Goal: Task Accomplishment & Management: Manage account settings

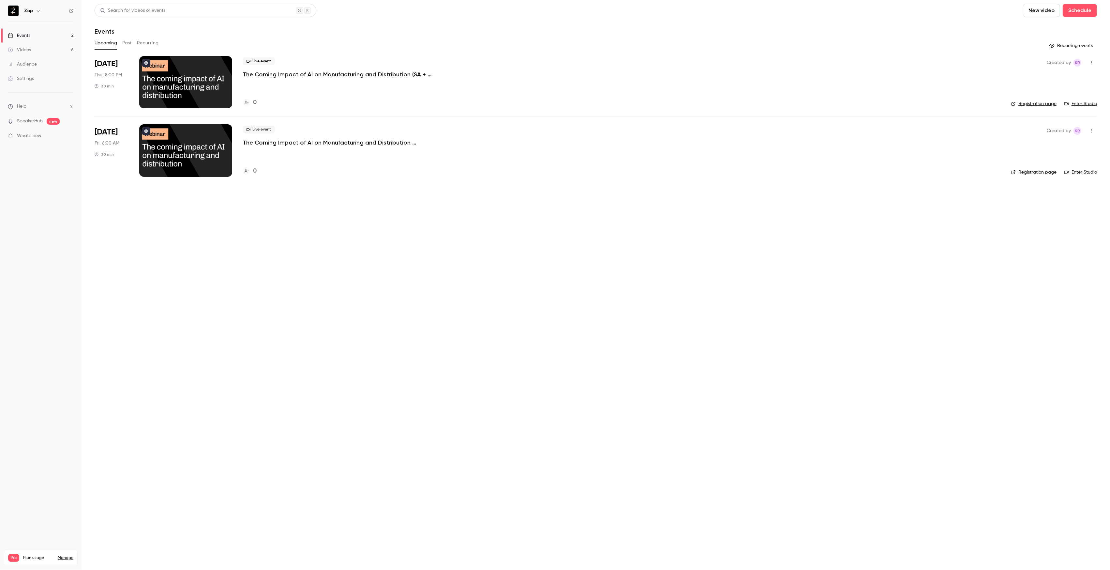
click at [126, 43] on button "Past" at bounding box center [126, 43] width 9 height 10
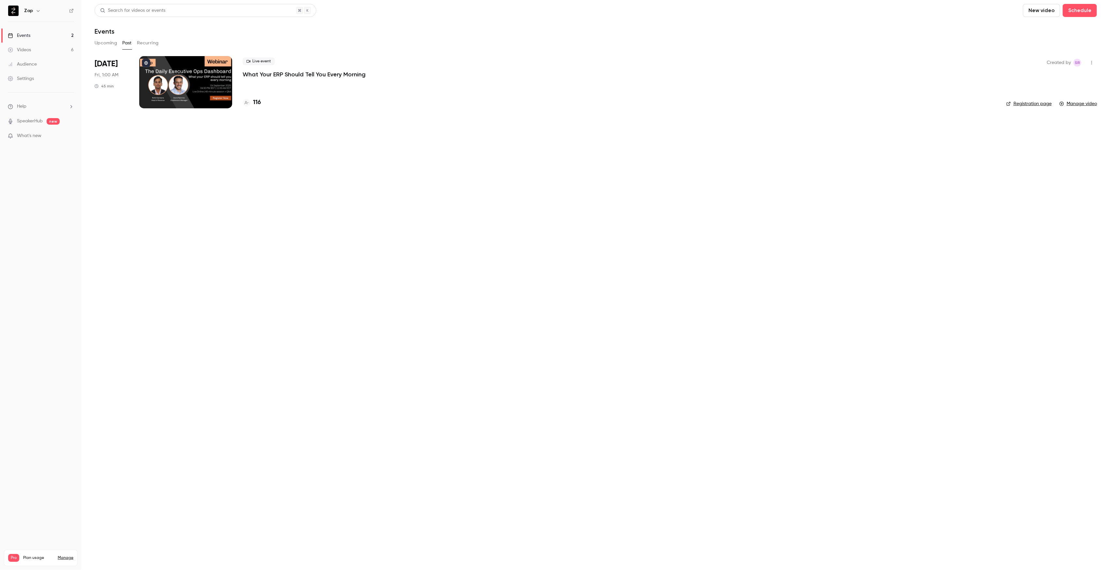
click at [31, 51] on div "Videos" at bounding box center [19, 50] width 23 height 7
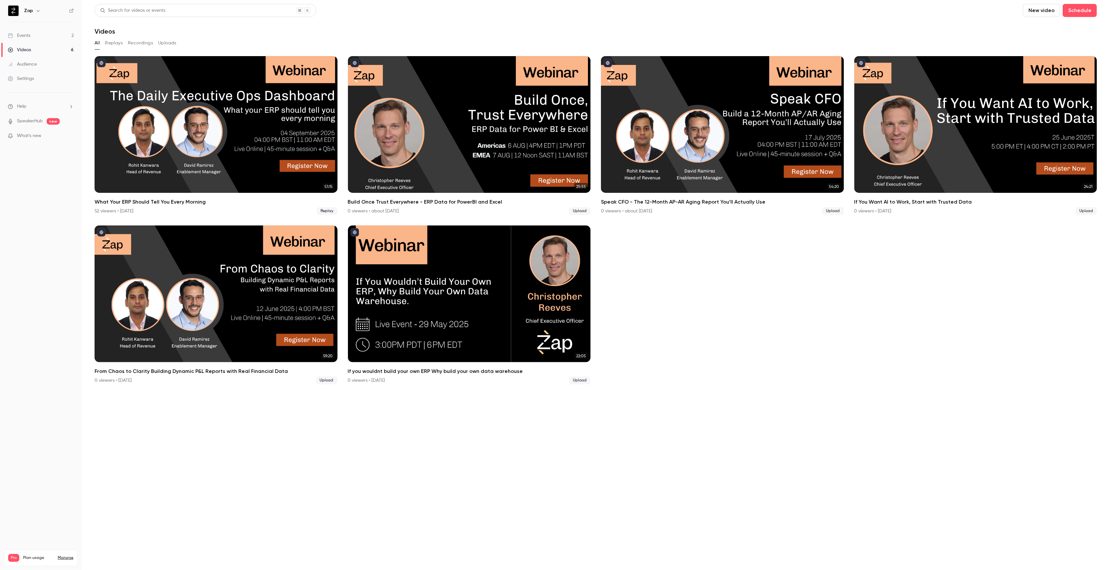
click at [26, 35] on div "Events" at bounding box center [19, 35] width 23 height 7
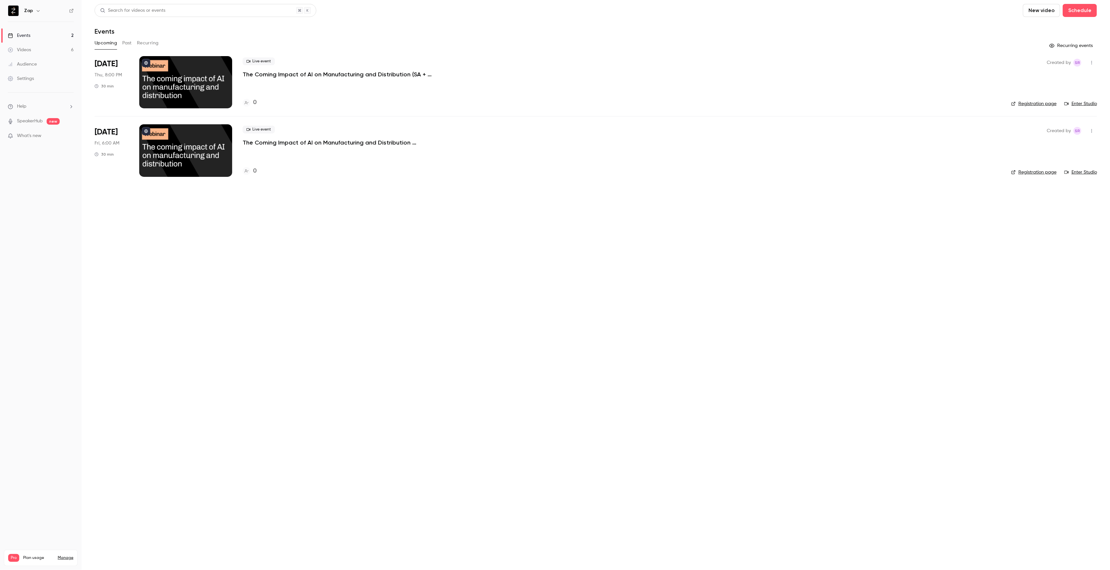
click at [331, 73] on p "The Coming Impact of AI on Manufacturing and Distribution (SA + Europe)" at bounding box center [341, 74] width 196 height 8
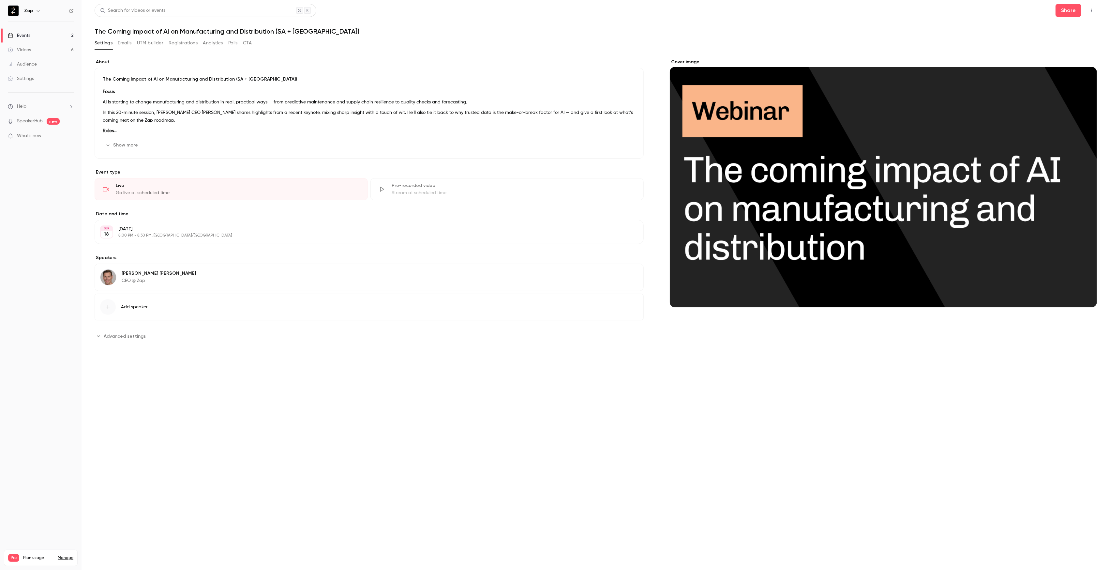
click at [233, 79] on p "The Coming Impact of AI on Manufacturing and Distribution (SA + Europe)" at bounding box center [369, 79] width 533 height 7
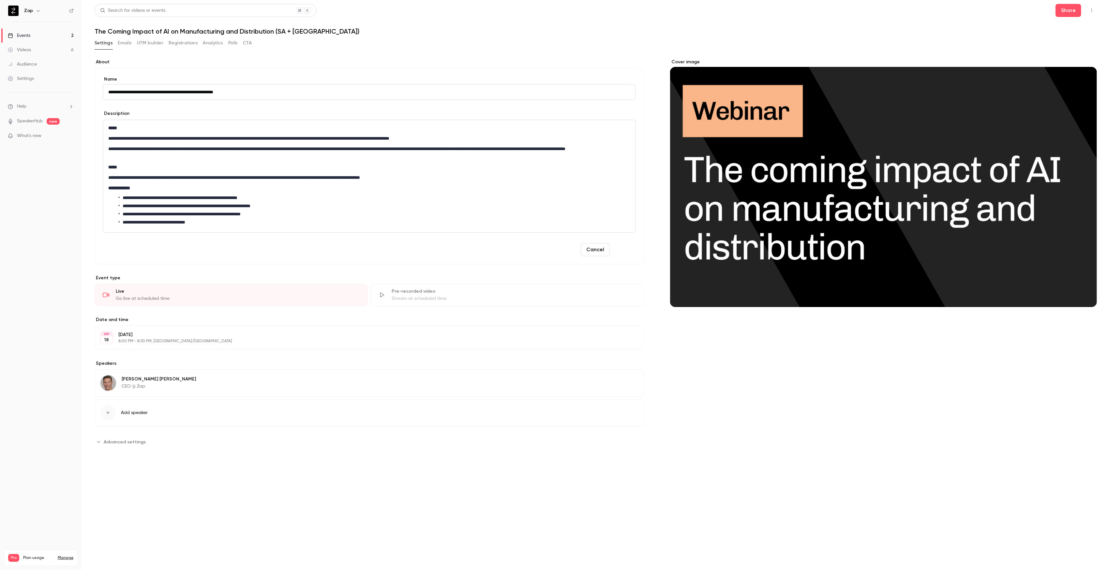
type input "**********"
click at [626, 249] on button "Save" at bounding box center [623, 249] width 23 height 13
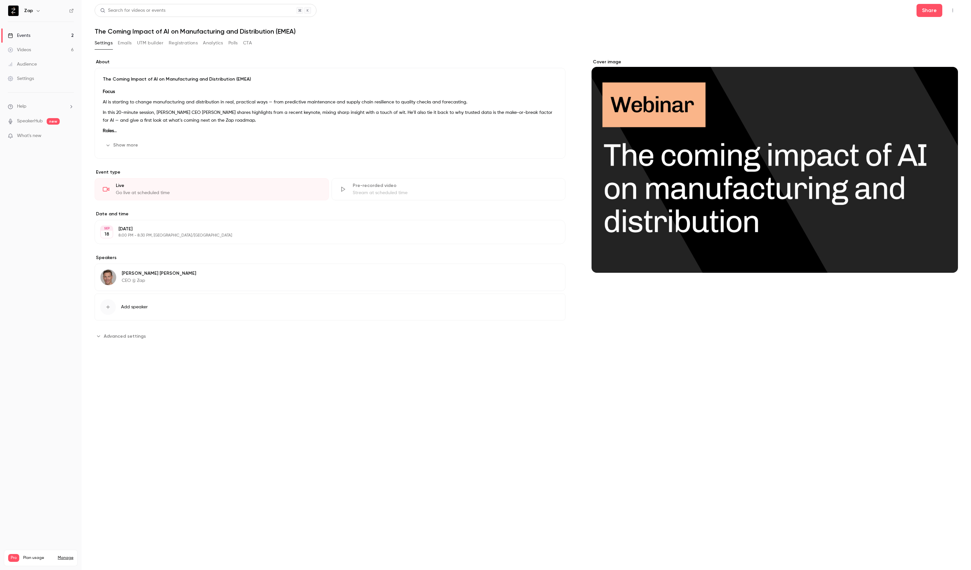
click at [31, 37] on link "Events 2" at bounding box center [41, 35] width 82 height 14
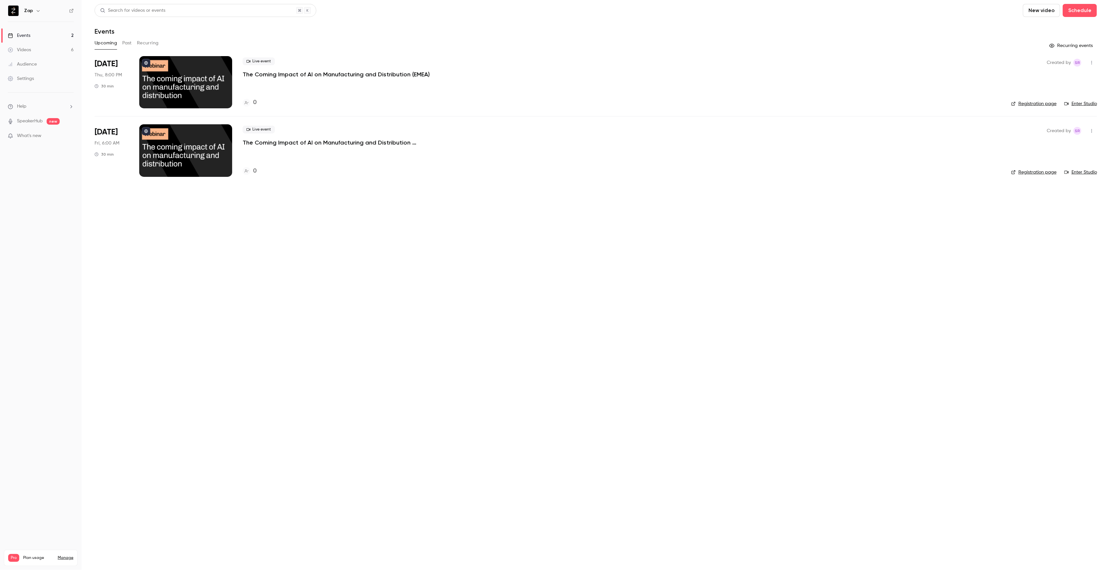
click at [17, 48] on div "Videos" at bounding box center [19, 50] width 23 height 7
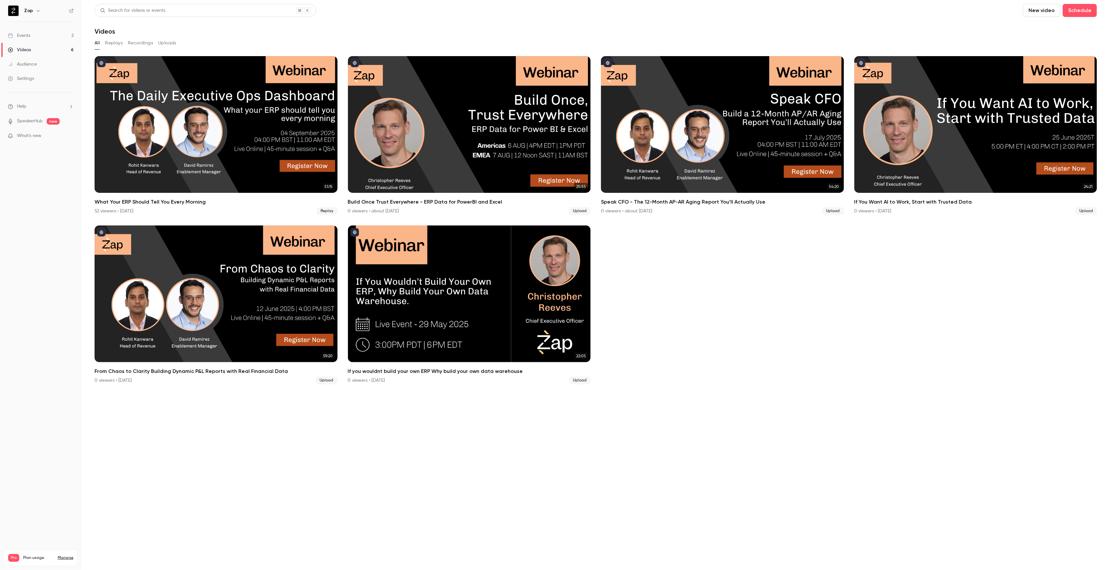
click at [1029, 475] on section "Search for videos or events New video Schedule Videos All Replays Recordings Up…" at bounding box center [596, 285] width 1003 height 562
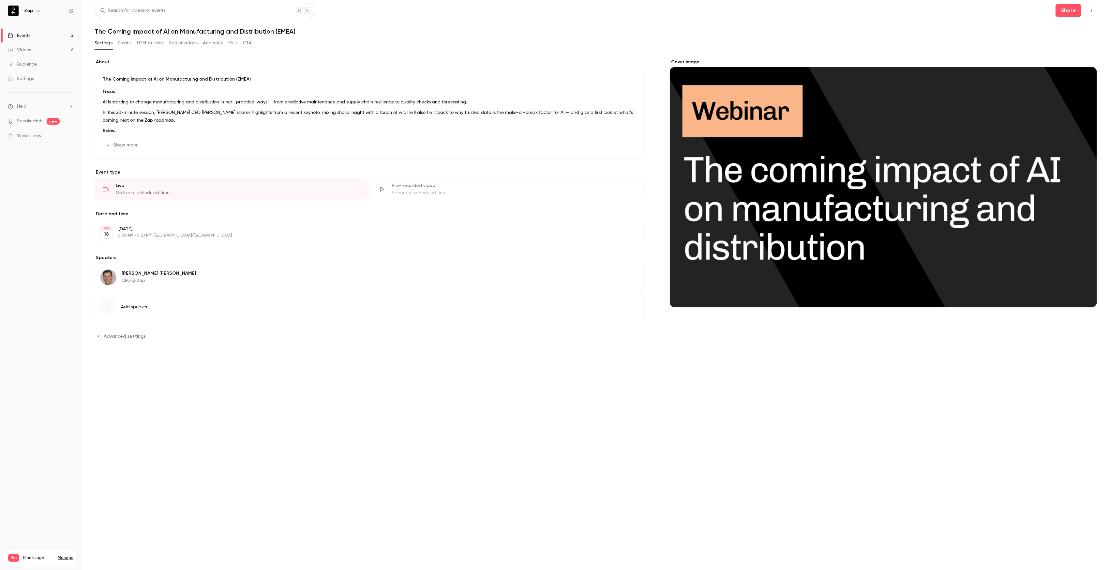
click at [151, 43] on button "UTM builder" at bounding box center [150, 43] width 26 height 10
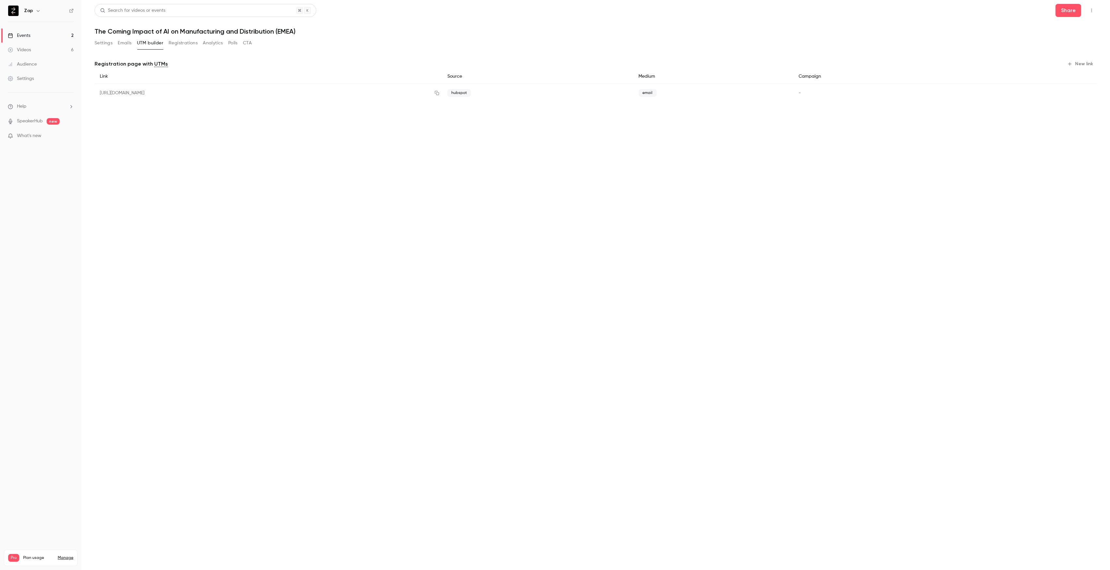
click at [1085, 65] on button "New link" at bounding box center [1081, 64] width 32 height 10
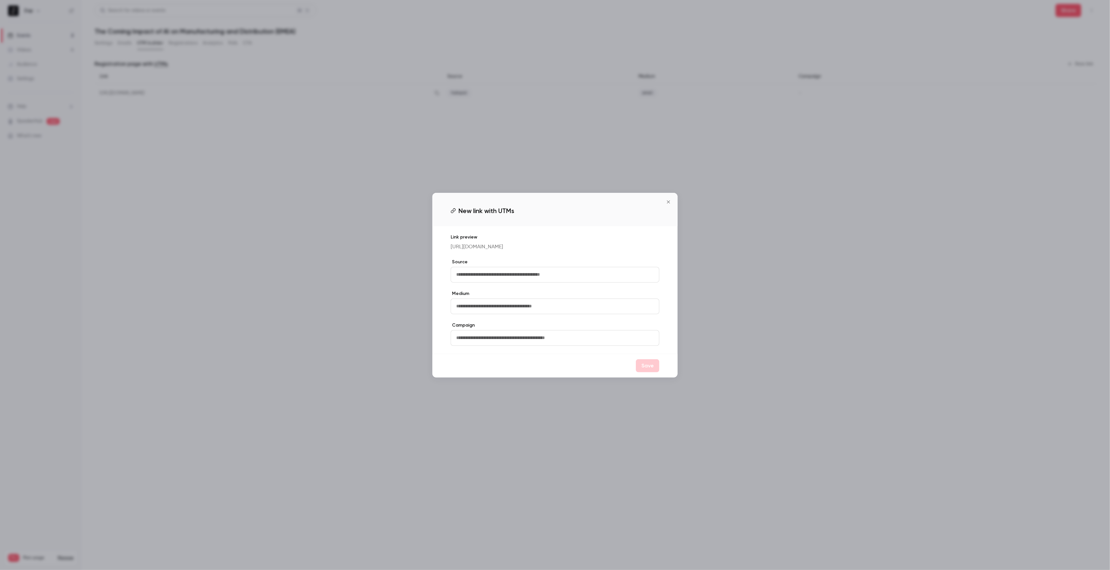
click at [500, 279] on input "text" at bounding box center [555, 275] width 209 height 16
type input "********"
type input "*******"
click at [651, 369] on button "Save" at bounding box center [647, 365] width 23 height 13
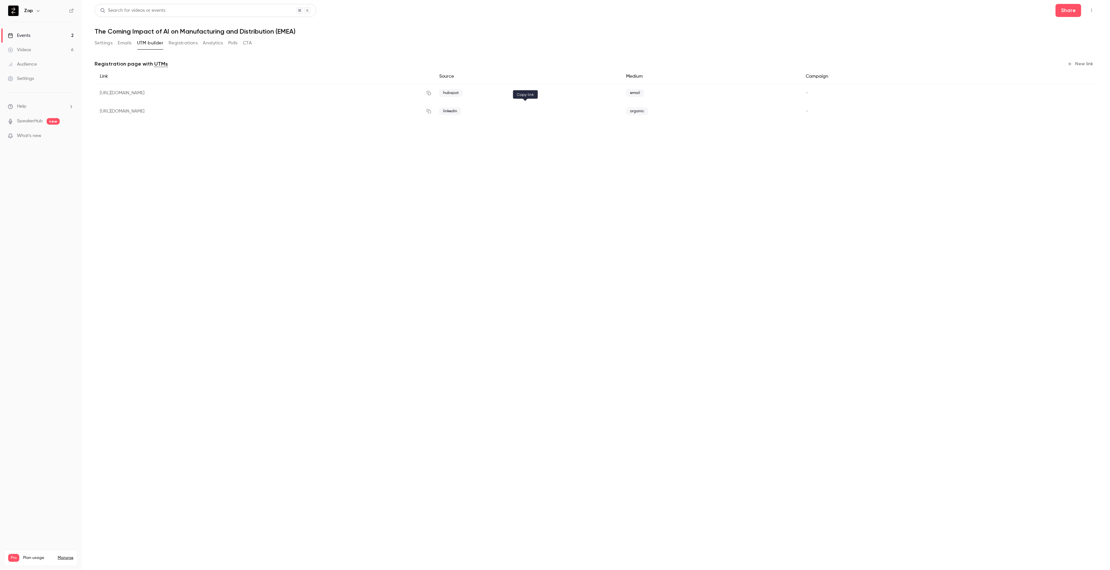
click at [431, 112] on icon "button" at bounding box center [428, 111] width 5 height 5
click at [102, 43] on button "Settings" at bounding box center [104, 43] width 18 height 10
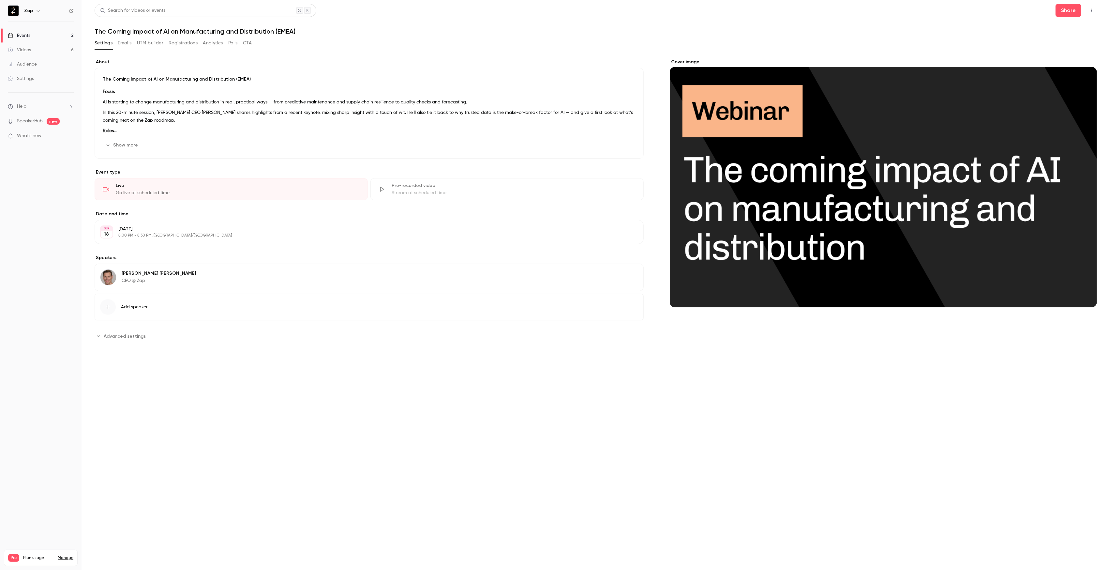
click at [887, 187] on div "Cover image" at bounding box center [883, 183] width 427 height 249
click at [0, 0] on input "Cover image" at bounding box center [0, 0] width 0 height 0
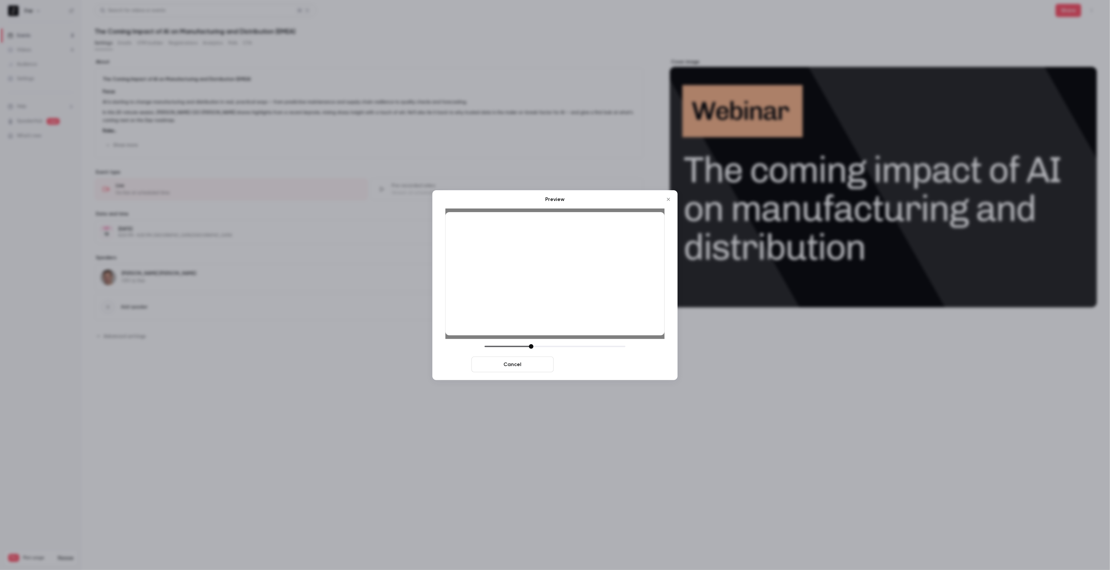
click at [606, 365] on button "Save cover" at bounding box center [597, 364] width 82 height 16
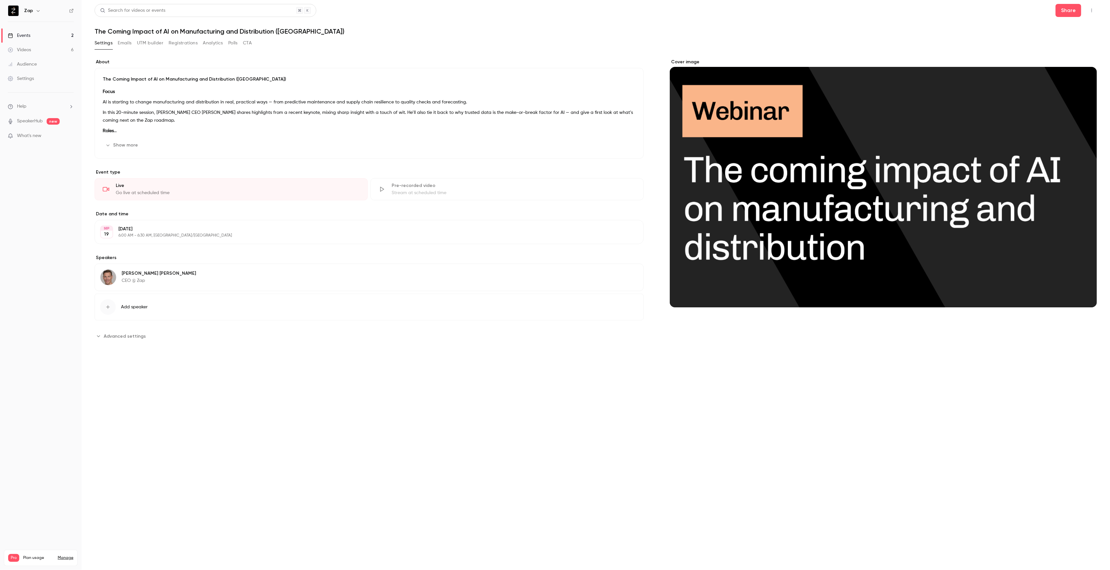
click at [154, 45] on button "UTM builder" at bounding box center [150, 43] width 26 height 10
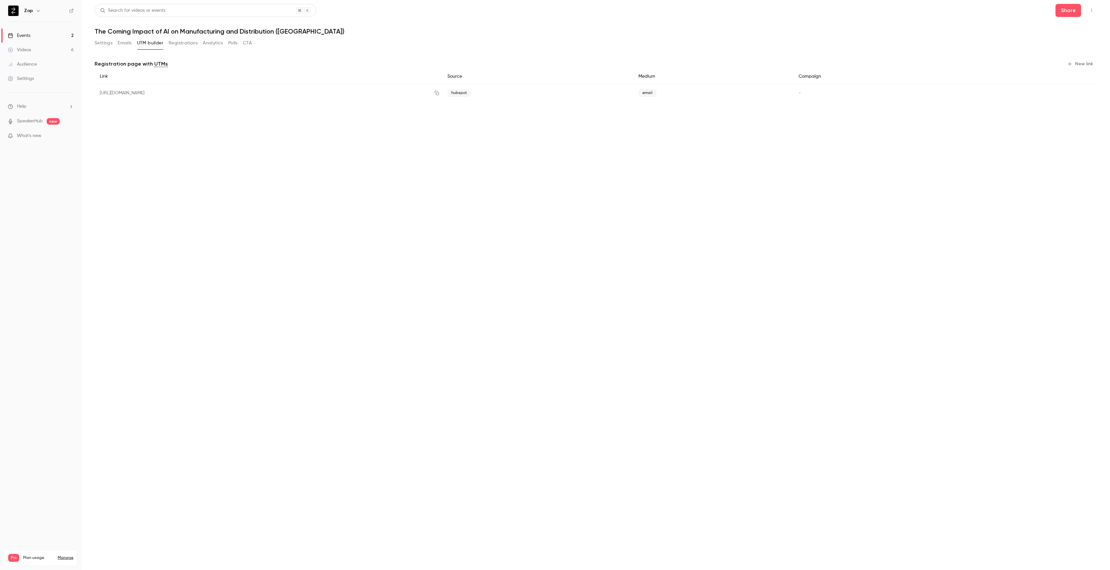
click at [1084, 64] on button "New link" at bounding box center [1081, 64] width 32 height 10
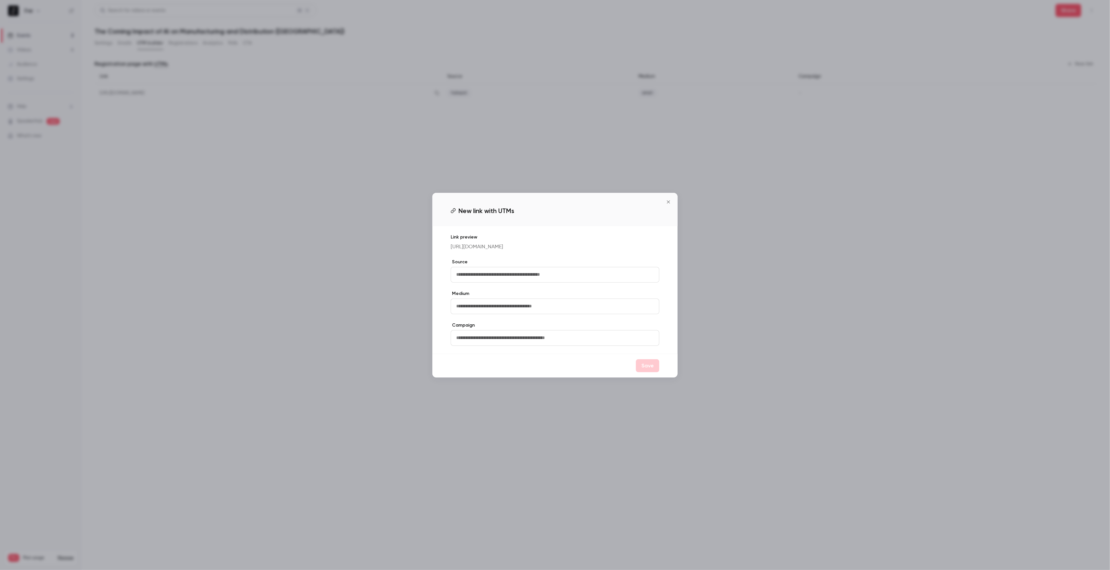
click at [502, 279] on input "text" at bounding box center [555, 275] width 209 height 16
type input "********"
click at [520, 312] on input "text" at bounding box center [555, 306] width 209 height 16
type input "*******"
click at [646, 370] on button "Save" at bounding box center [647, 365] width 23 height 13
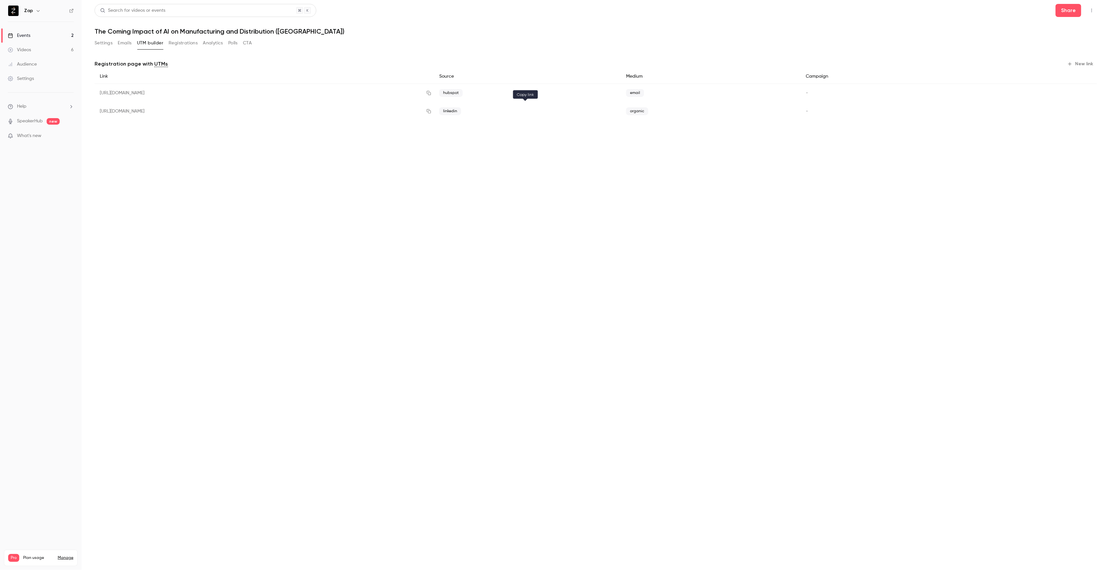
click at [431, 112] on icon "button" at bounding box center [428, 111] width 5 height 5
click at [107, 44] on button "Settings" at bounding box center [104, 43] width 18 height 10
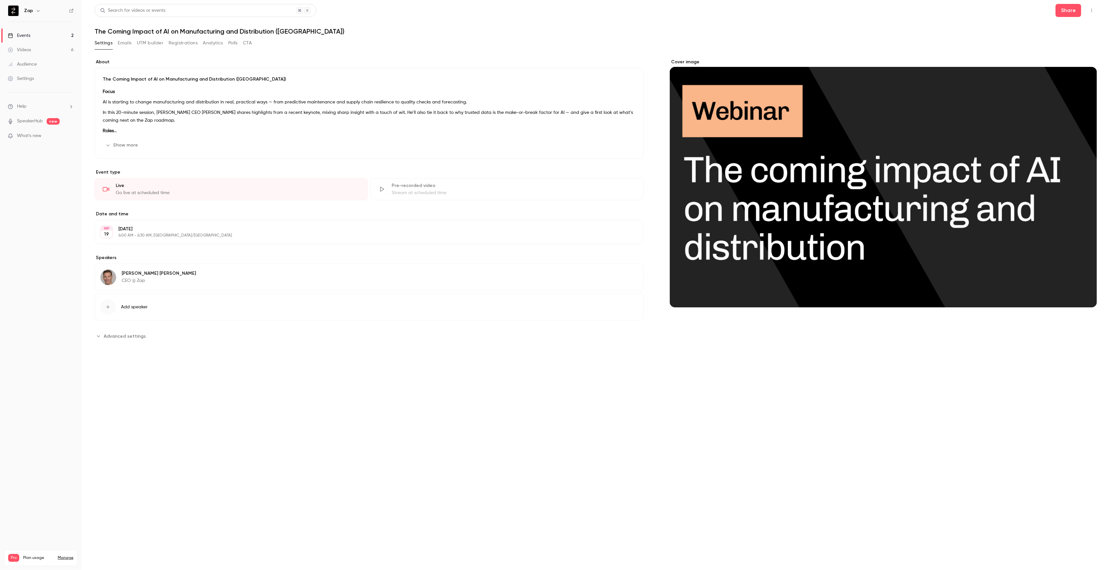
click at [861, 241] on div "Cover image" at bounding box center [883, 183] width 427 height 249
click at [0, 0] on input "Cover image" at bounding box center [0, 0] width 0 height 0
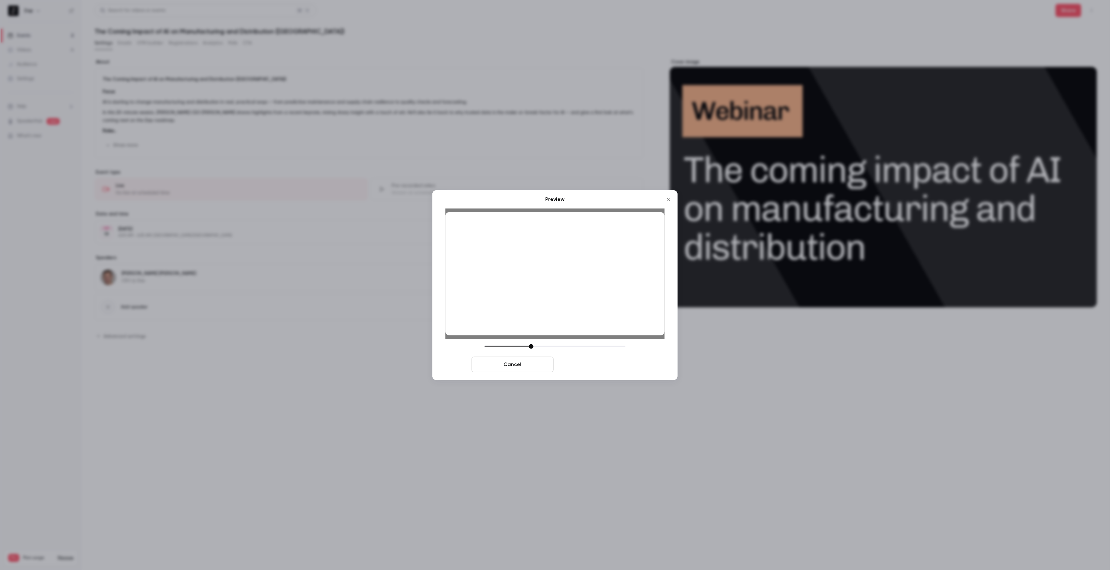
click at [606, 365] on button "Save cover" at bounding box center [597, 364] width 82 height 16
